Goal: Check status: Check status

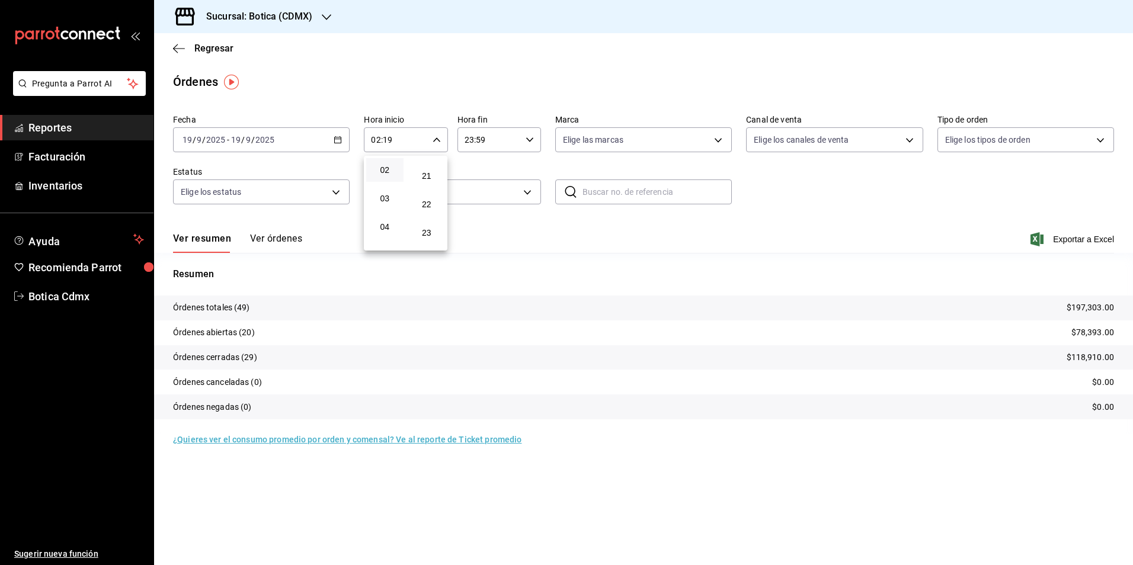
scroll to position [592, 0]
click at [428, 234] on span "23" at bounding box center [426, 231] width 23 height 9
type input "02:23"
click at [414, 64] on div at bounding box center [566, 282] width 1133 height 565
click at [212, 51] on span "Regresar" at bounding box center [213, 48] width 39 height 11
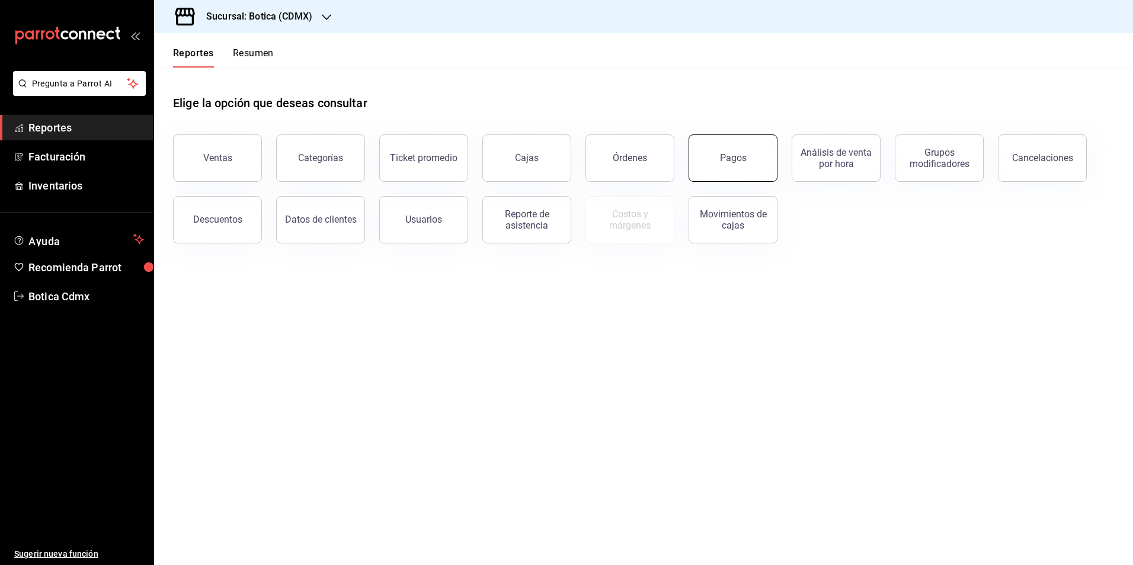
click at [749, 163] on button "Pagos" at bounding box center [732, 157] width 89 height 47
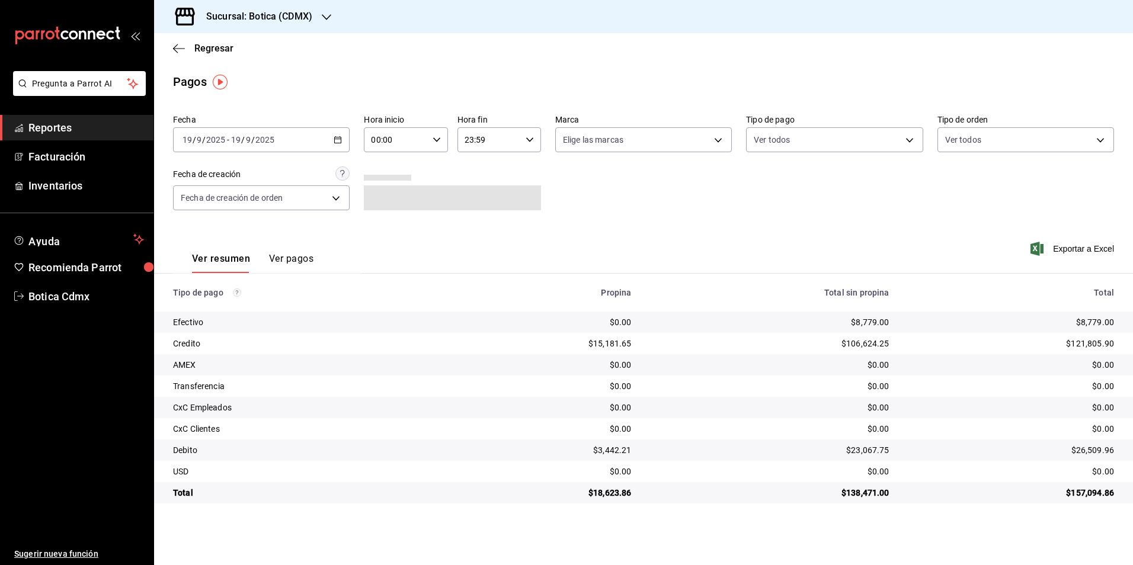
click at [383, 136] on input "00:00" at bounding box center [395, 140] width 63 height 24
click at [386, 224] on span "02" at bounding box center [384, 226] width 23 height 9
click at [425, 226] on span "25" at bounding box center [426, 229] width 23 height 9
type input "02:25"
